Goal: Transaction & Acquisition: Download file/media

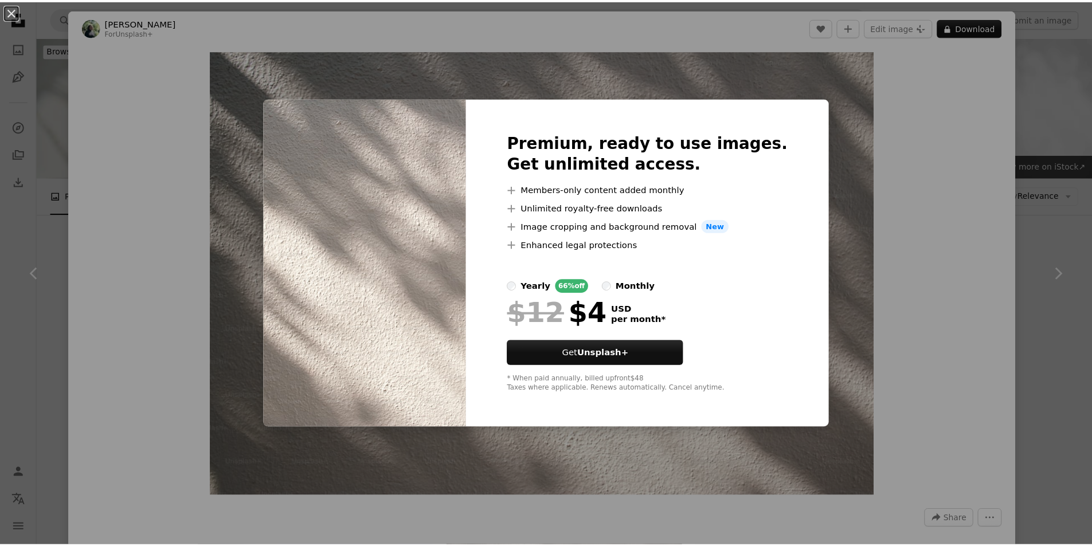
scroll to position [287, 0]
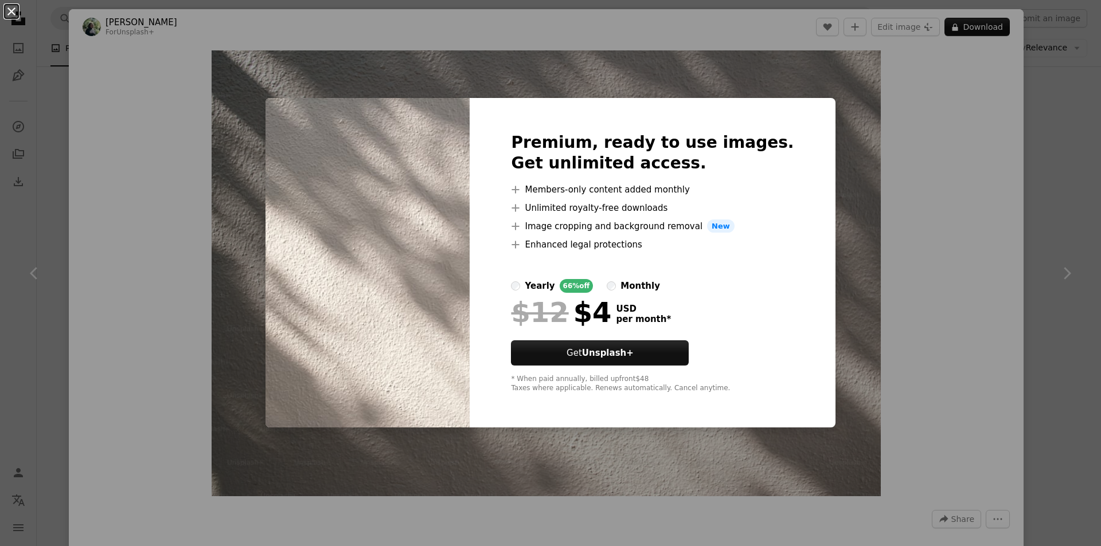
click at [7, 9] on button "An X shape" at bounding box center [12, 12] width 14 height 14
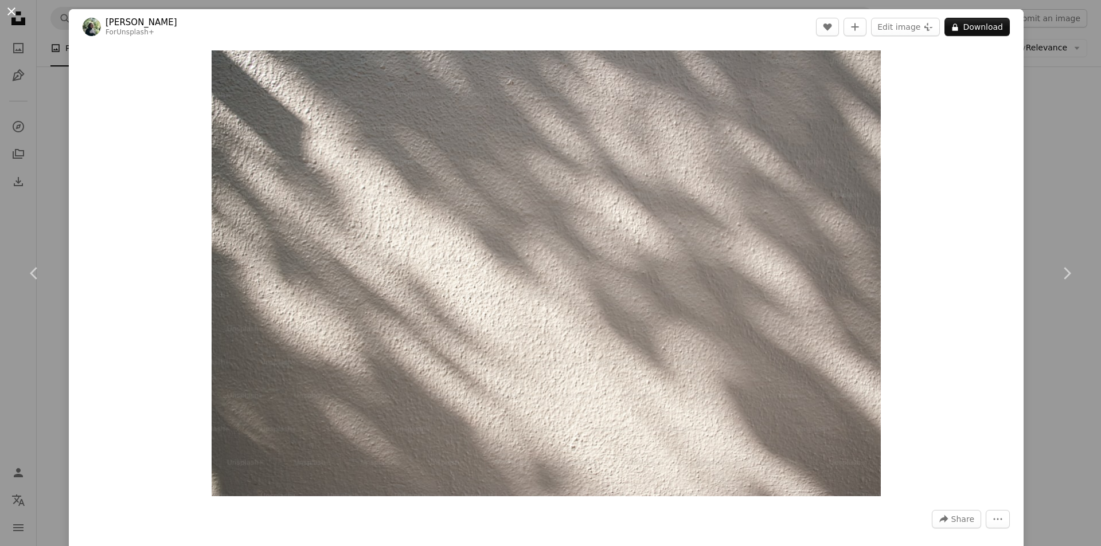
click at [14, 15] on button "An X shape" at bounding box center [12, 12] width 14 height 14
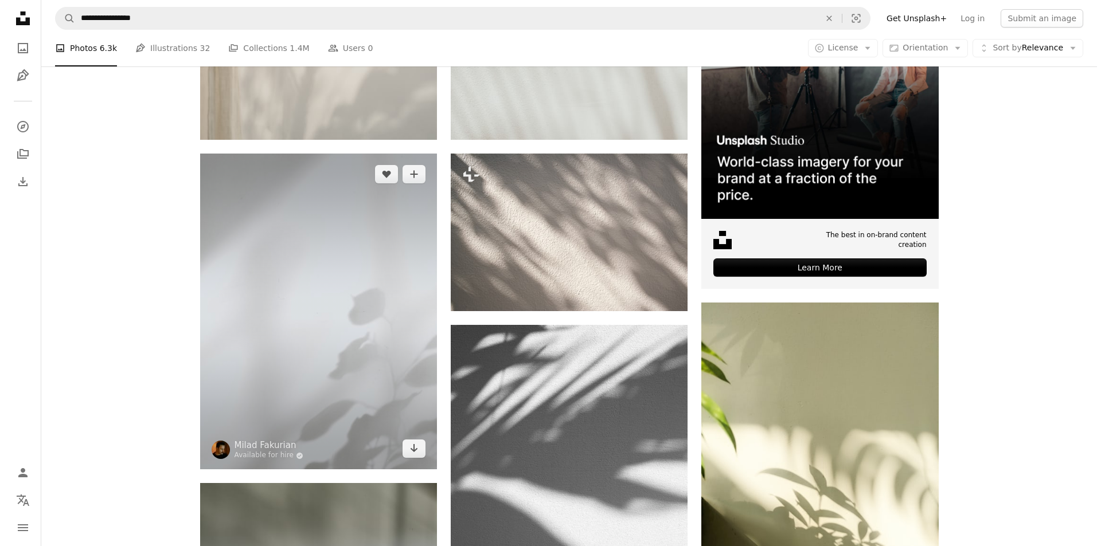
scroll to position [344, 0]
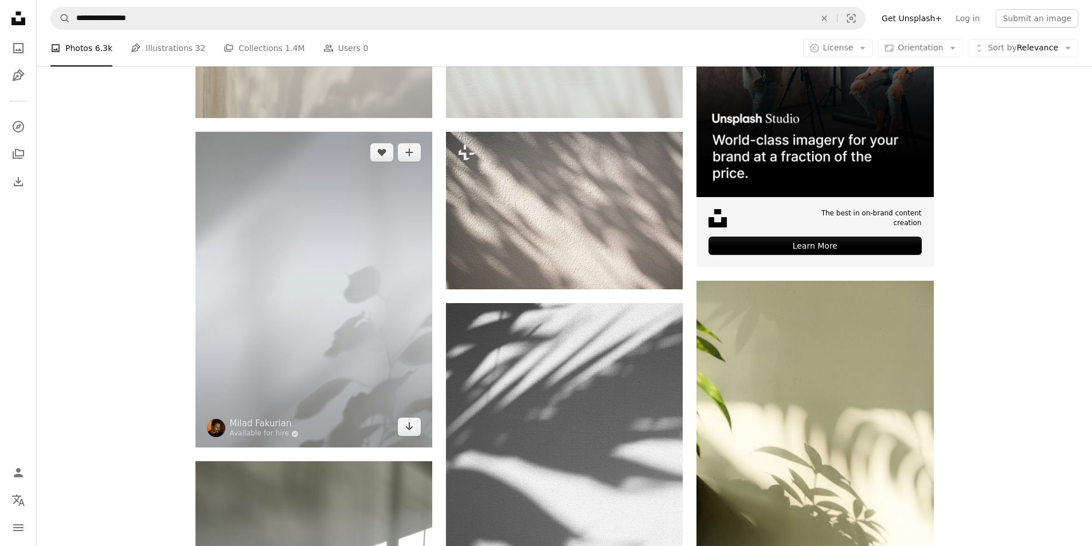
click at [376, 343] on img at bounding box center [314, 290] width 237 height 316
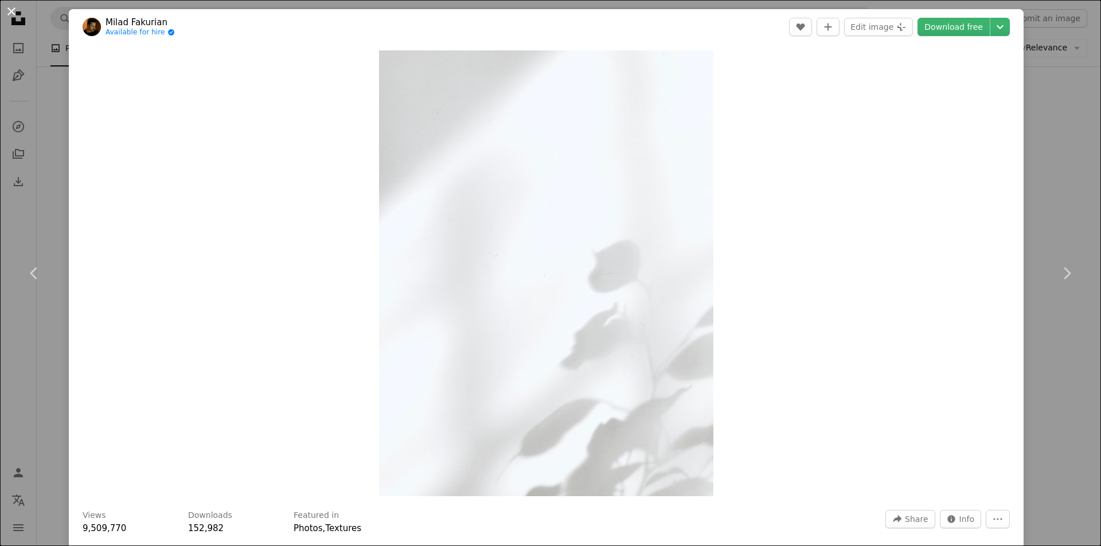
click at [13, 14] on button "An X shape" at bounding box center [12, 12] width 14 height 14
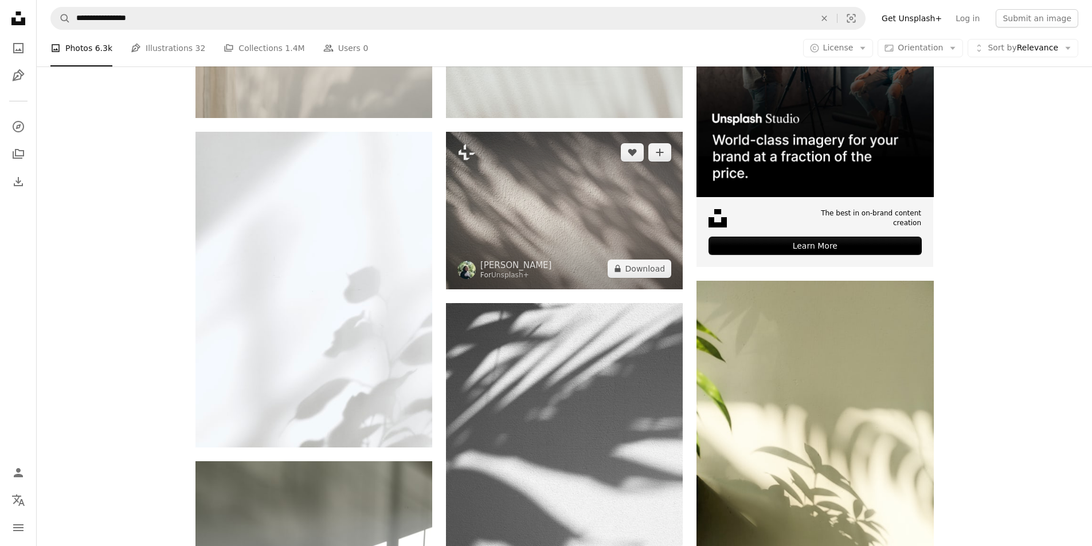
click at [531, 183] on img at bounding box center [564, 211] width 237 height 158
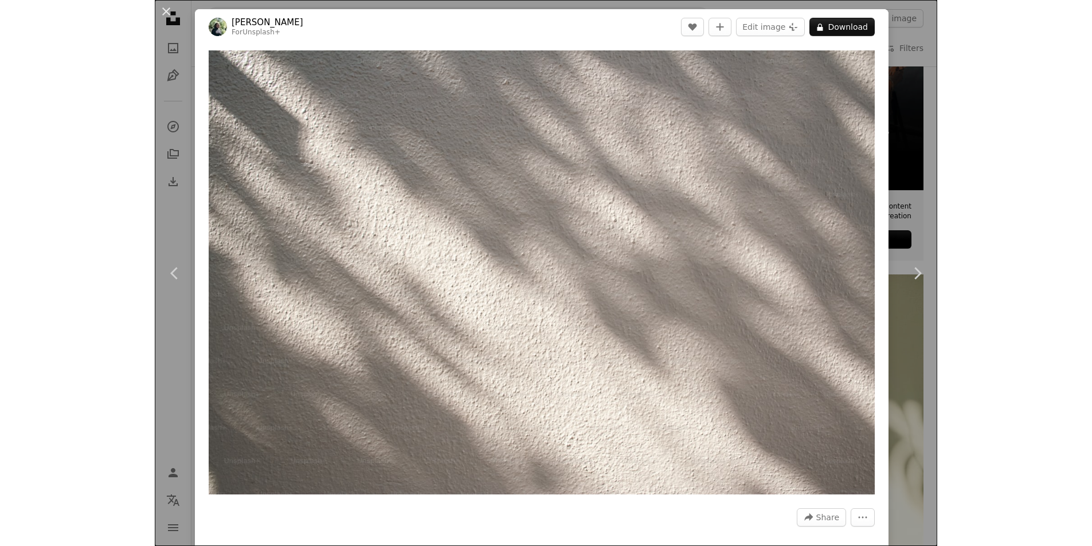
scroll to position [344, 0]
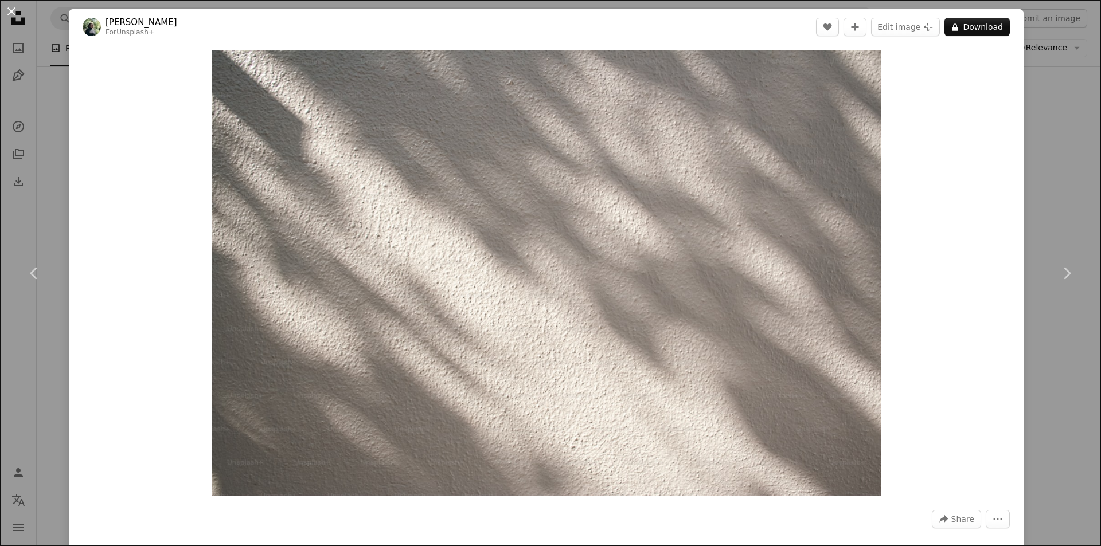
click at [13, 14] on button "An X shape" at bounding box center [12, 12] width 14 height 14
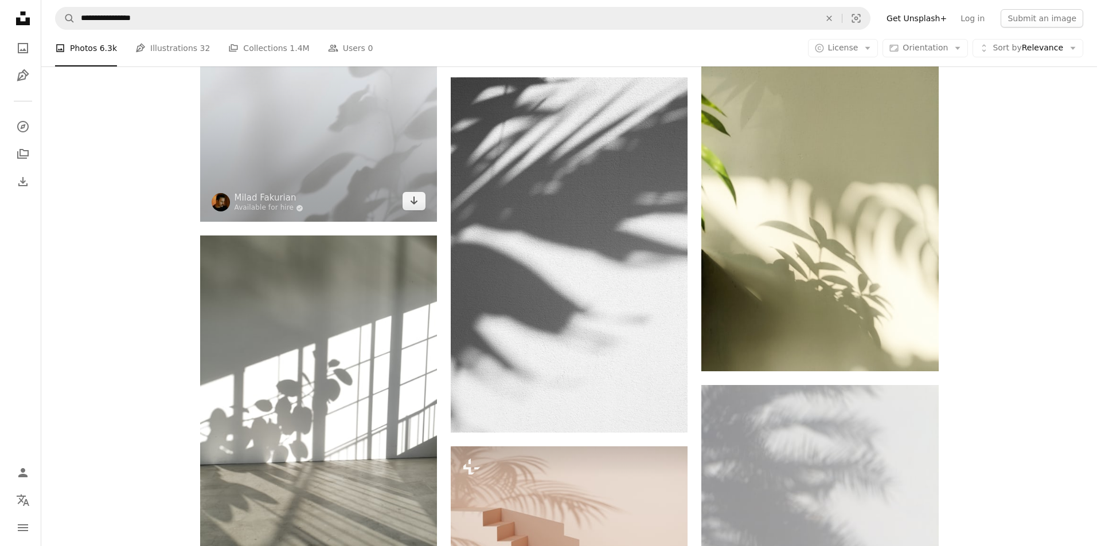
scroll to position [573, 0]
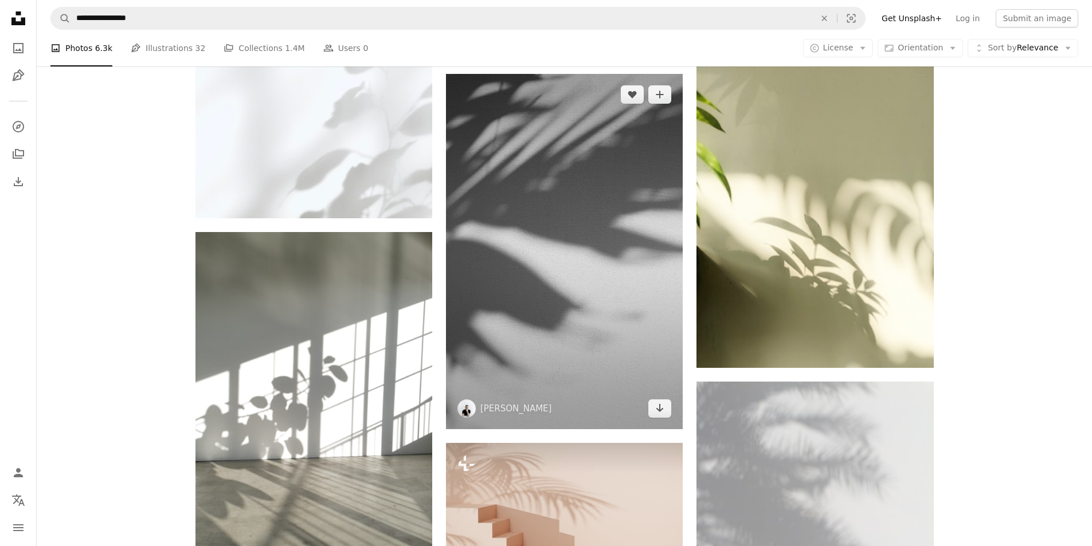
click at [565, 230] on img at bounding box center [564, 251] width 237 height 355
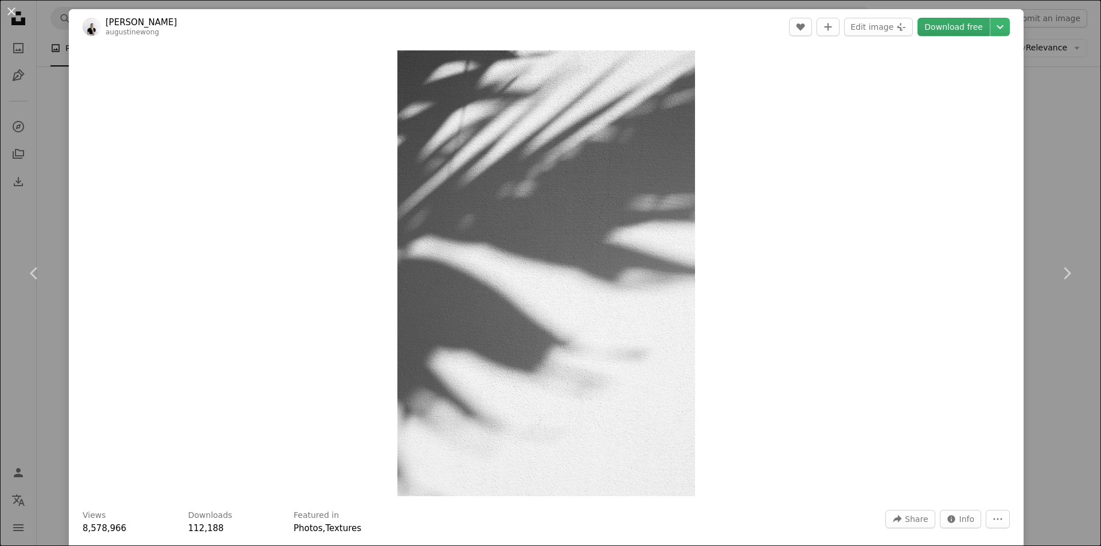
click at [939, 24] on link "Download free" at bounding box center [953, 27] width 72 height 18
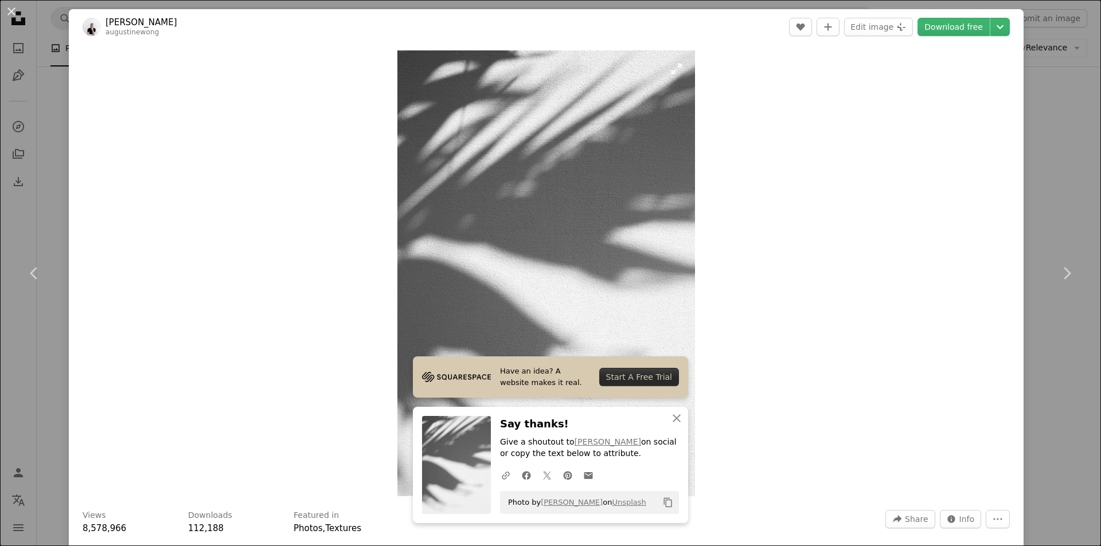
click at [609, 202] on img "Zoom in on this image" at bounding box center [546, 273] width 298 height 446
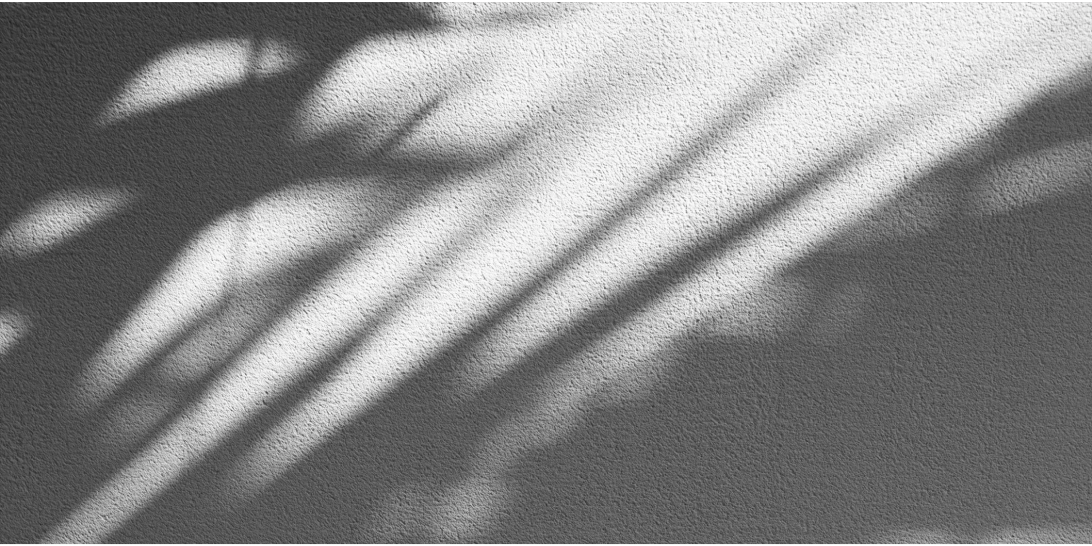
scroll to position [541, 0]
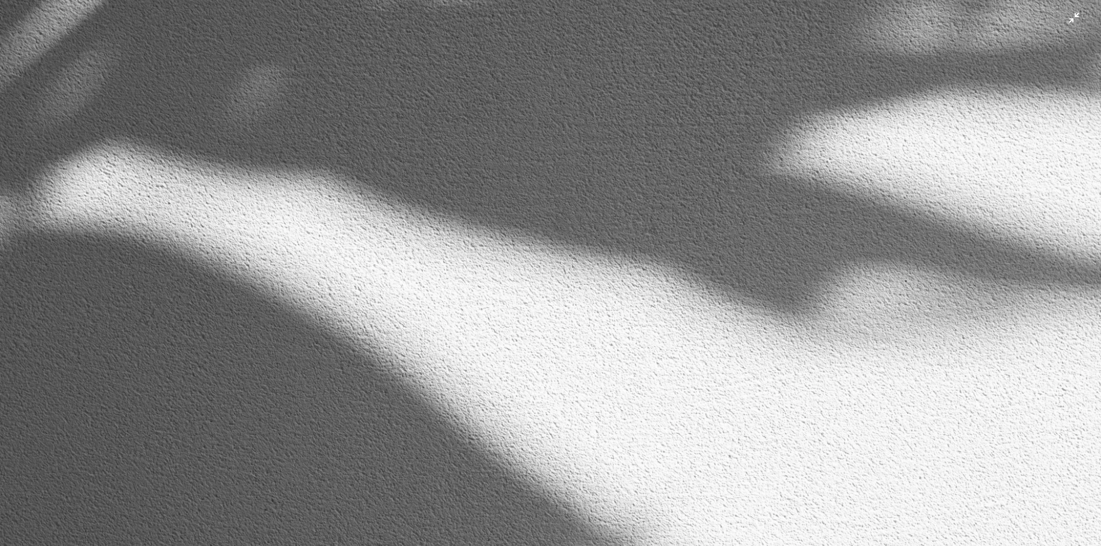
click at [675, 68] on img "Zoom out on this image" at bounding box center [550, 285] width 1102 height 1653
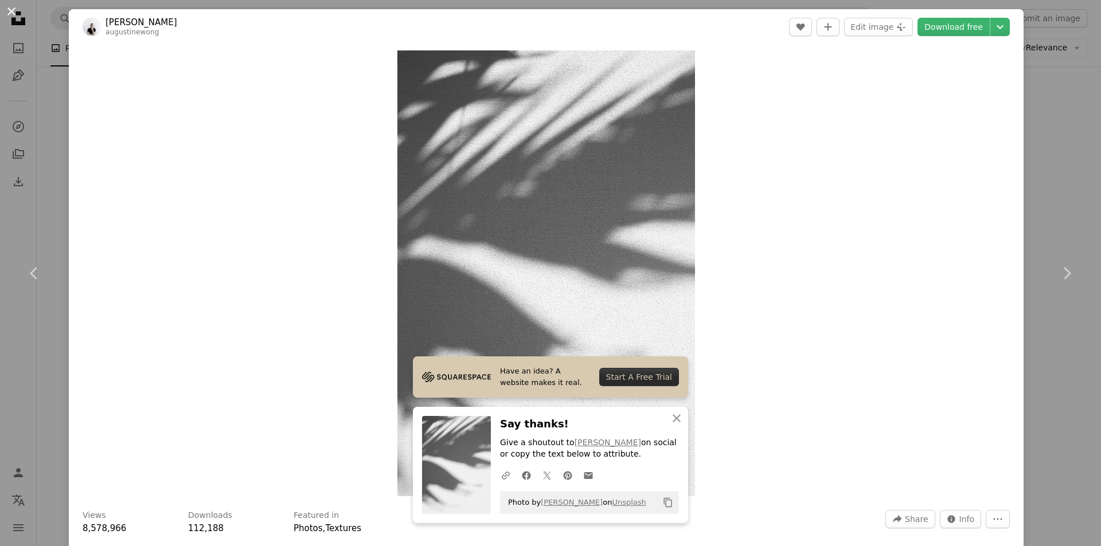
click at [10, 12] on button "An X shape" at bounding box center [12, 12] width 14 height 14
